Goal: Task Accomplishment & Management: Use online tool/utility

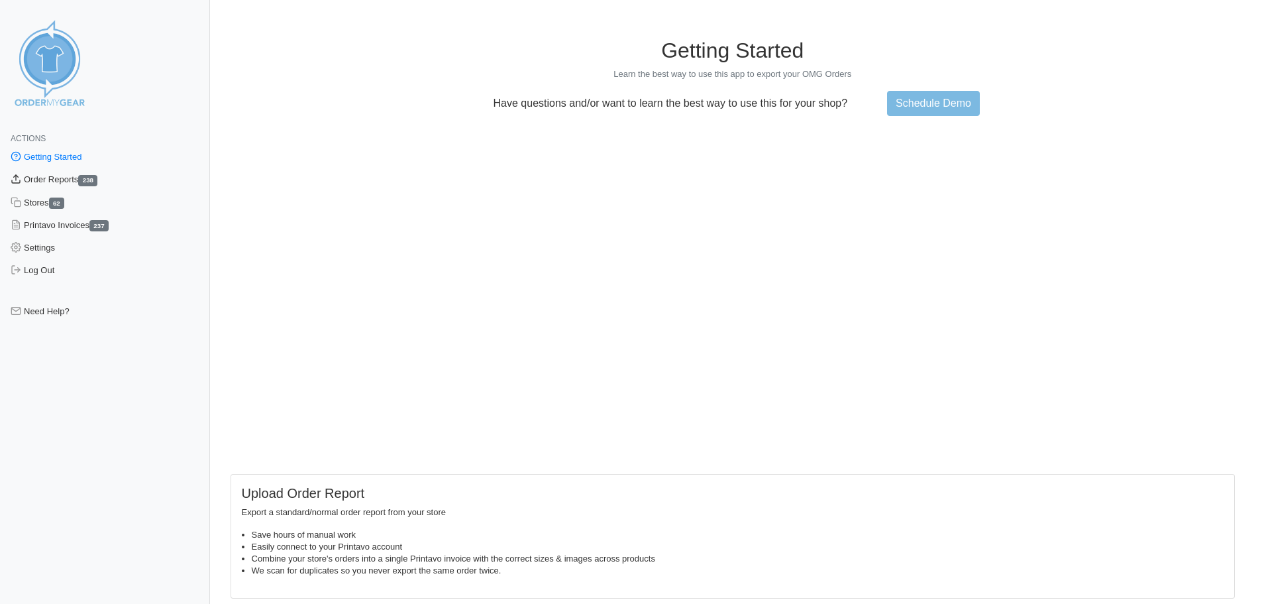
click at [86, 177] on link "Order Reports 238" at bounding box center [105, 179] width 210 height 23
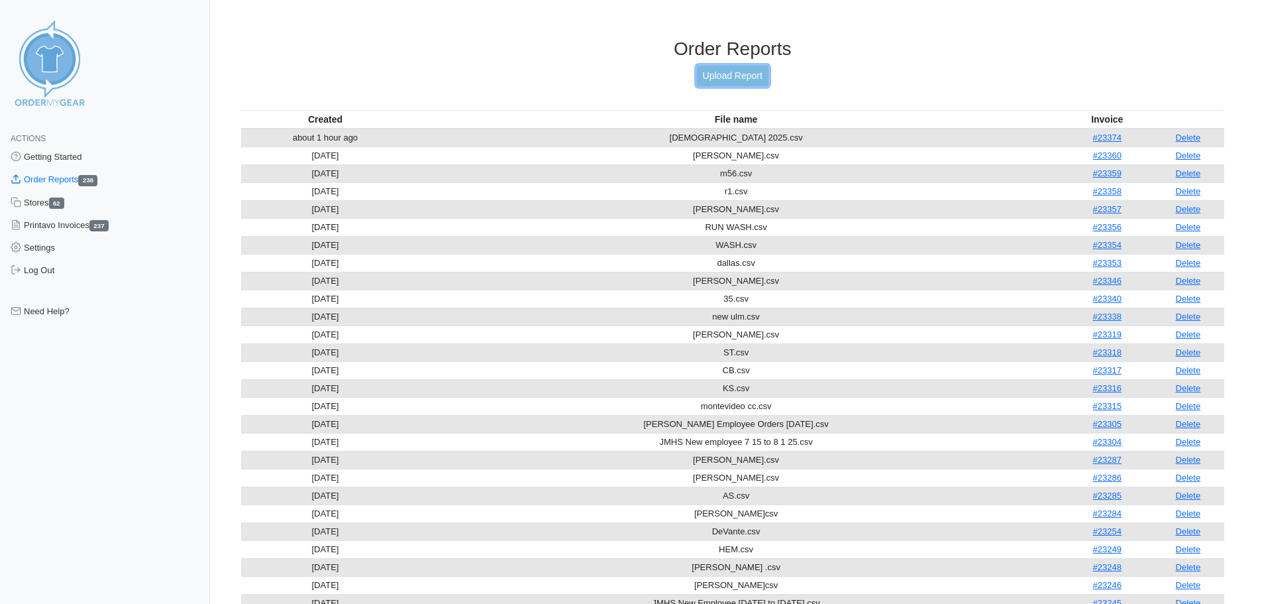
click at [704, 80] on link "Upload Report" at bounding box center [733, 76] width 72 height 21
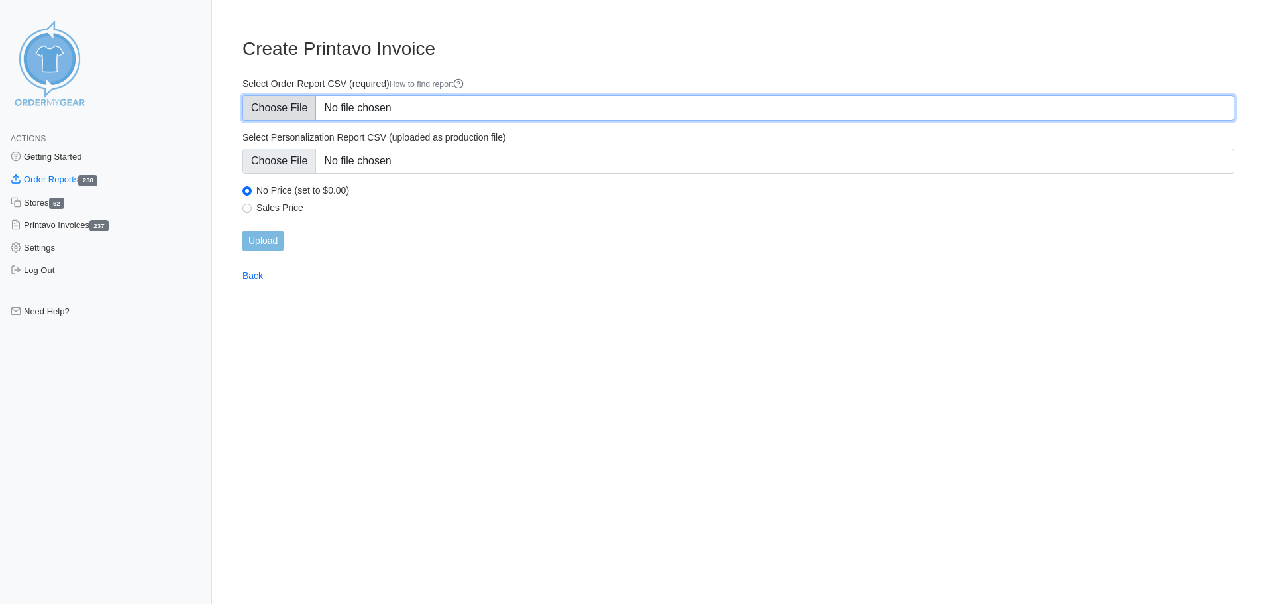
click at [292, 100] on input "Select Order Report CSV (required) How to find report" at bounding box center [739, 107] width 992 height 25
type input "C:\fakepath\JMHS New Employee 8-15 9-2 2025.csv"
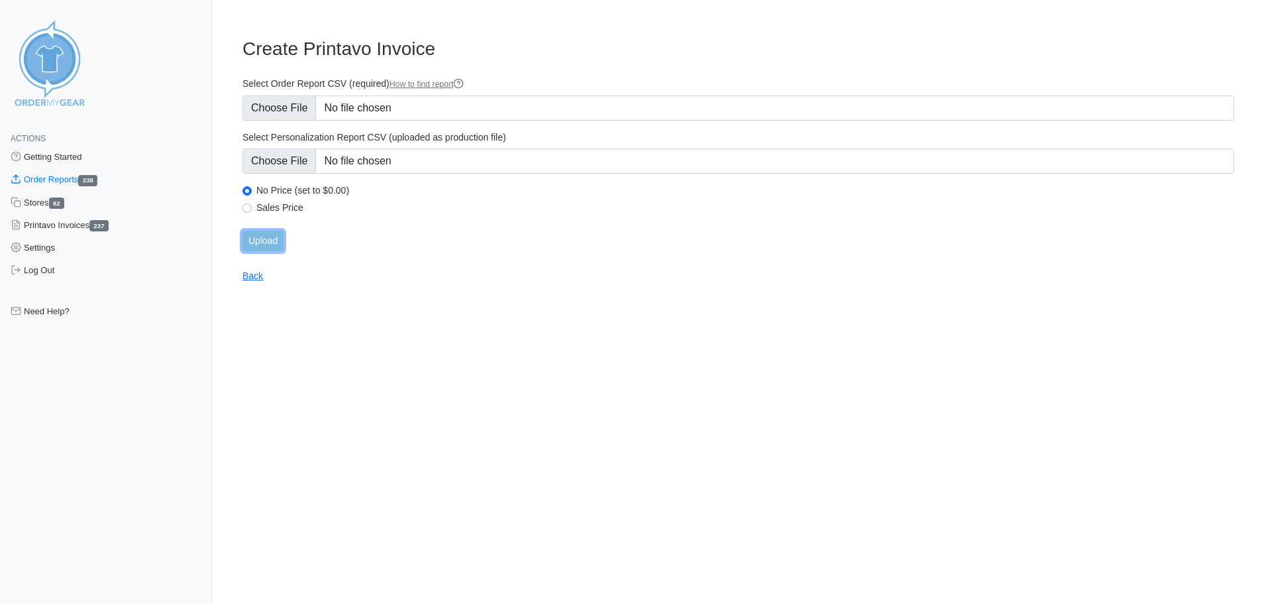
click at [270, 239] on input "Upload" at bounding box center [263, 241] width 41 height 21
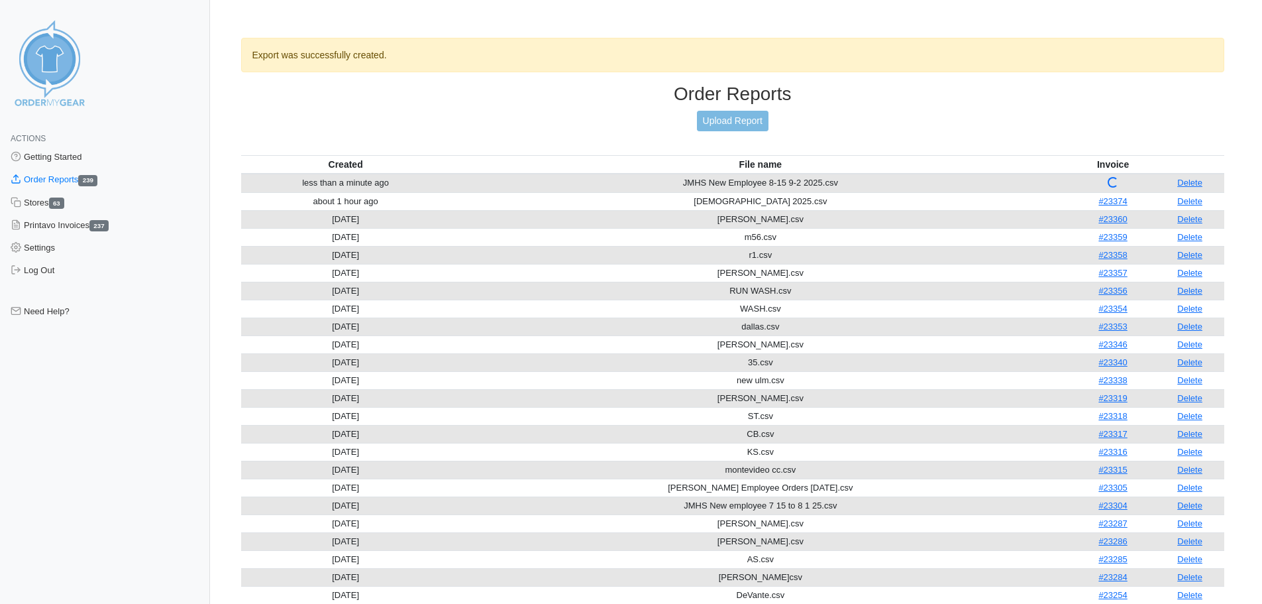
click at [1203, 180] on link "Delete" at bounding box center [1190, 183] width 25 height 10
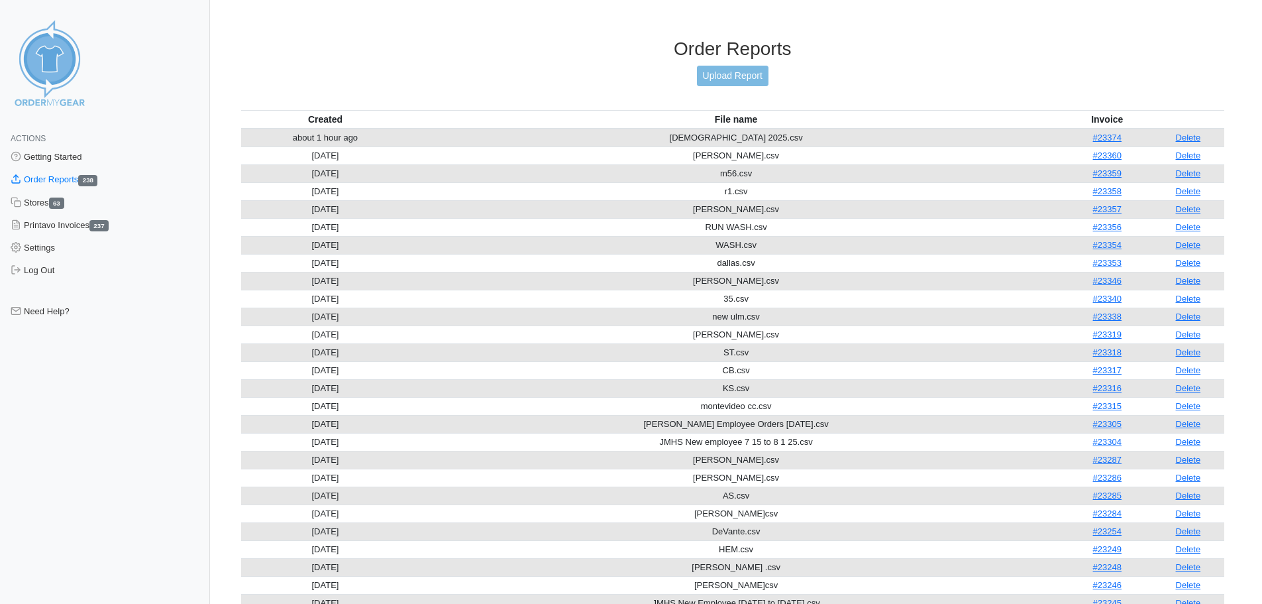
click at [724, 117] on th "File name" at bounding box center [736, 119] width 653 height 19
click at [714, 82] on link "Upload Report" at bounding box center [733, 76] width 72 height 21
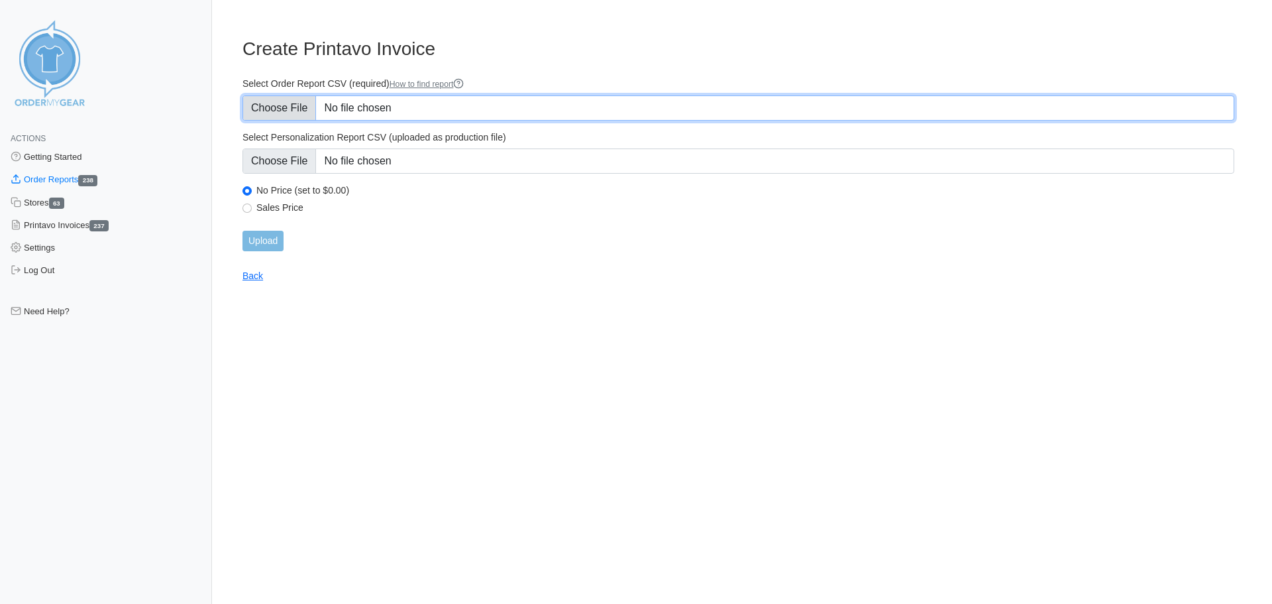
click at [293, 111] on input "Select Order Report CSV (required) How to find report" at bounding box center [739, 107] width 992 height 25
type input "C:\fakepath\JMHS New Employee 8-15 9-2 2025.csv"
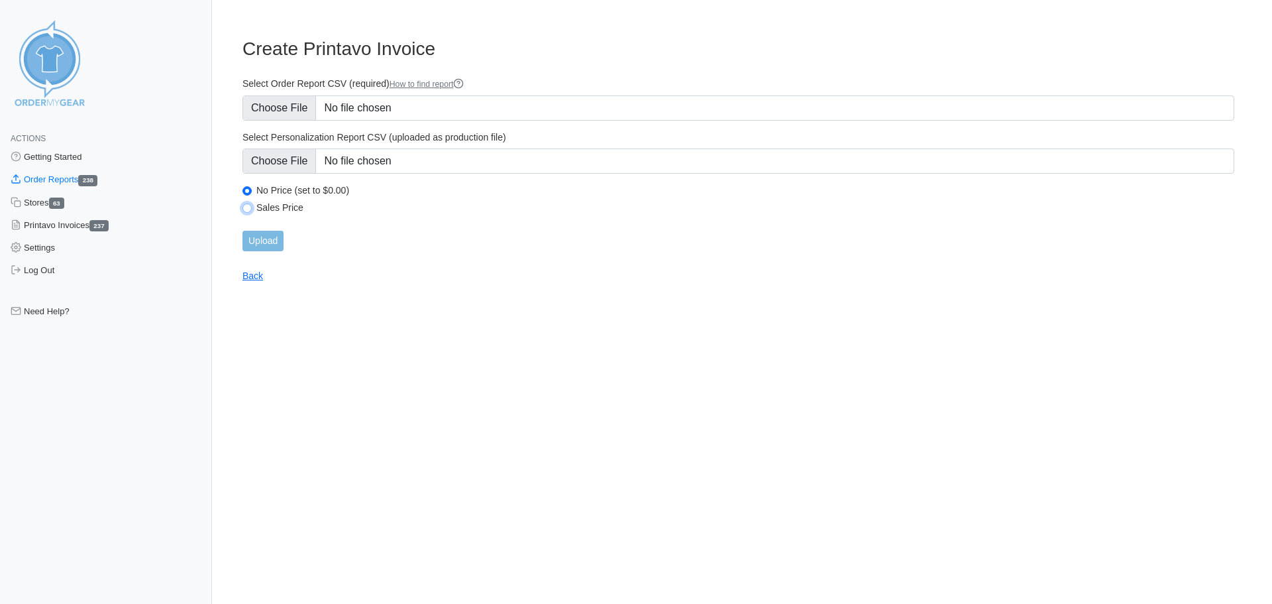
click at [247, 206] on input "Sales Price" at bounding box center [247, 207] width 9 height 9
radio input "true"
click at [261, 241] on input "Upload" at bounding box center [263, 241] width 41 height 21
